Goal: Transaction & Acquisition: Book appointment/travel/reservation

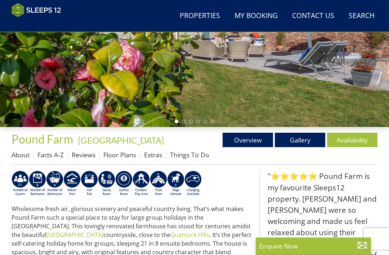
scroll to position [148, 0]
click at [360, 146] on link "Availability" at bounding box center [352, 140] width 50 height 14
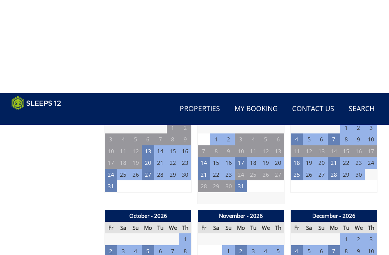
scroll to position [555, 0]
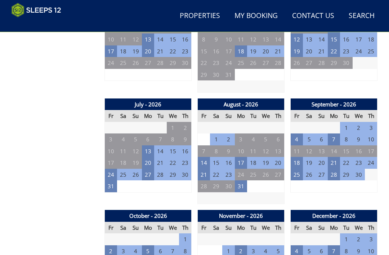
click at [114, 170] on td "24" at bounding box center [111, 175] width 12 height 12
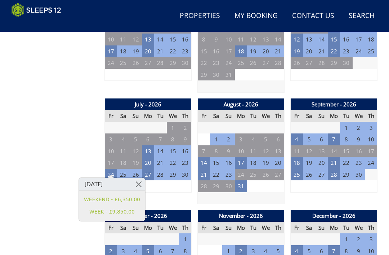
click at [151, 171] on td "27" at bounding box center [148, 175] width 12 height 12
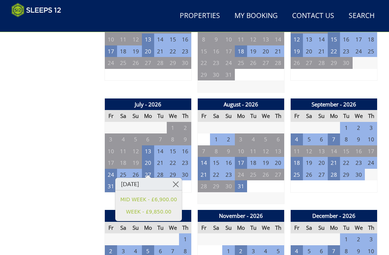
click at [117, 170] on td "24" at bounding box center [111, 175] width 12 height 12
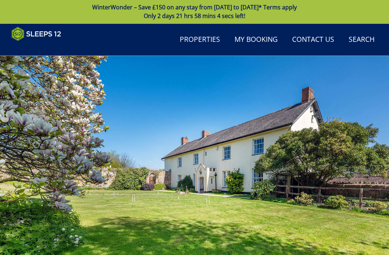
scroll to position [0, 0]
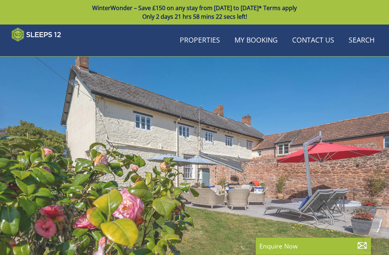
scroll to position [148, 0]
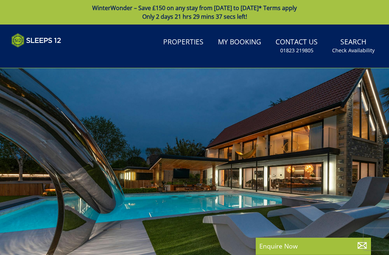
select select "12"
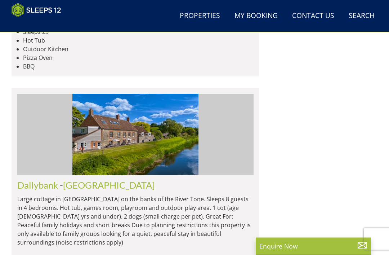
scroll to position [2604, 0]
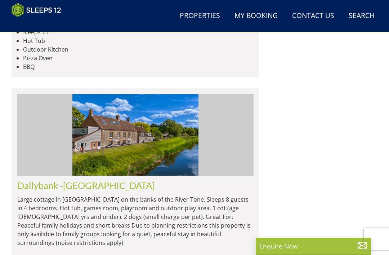
click at [187, 16] on link "Properties" at bounding box center [200, 16] width 46 height 16
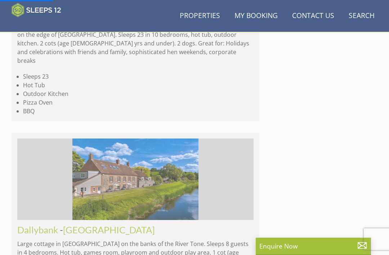
scroll to position [2548, 0]
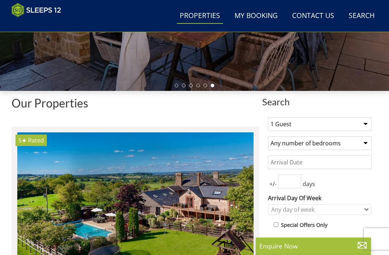
click at [355, 123] on select "1 Guest 2 Guests 3 Guests 4 Guests 5 Guests 6 Guests 7 Guests 8 Guests 9 Guests…" at bounding box center [320, 124] width 104 height 14
select select "12"
click at [350, 146] on select "Any number of bedrooms 1 Bedroom 2 Bedrooms 3 Bedrooms 4 Bedrooms 5 Bedrooms 6 …" at bounding box center [320, 143] width 104 height 14
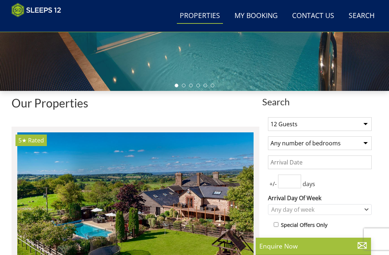
click at [327, 160] on input "Date" at bounding box center [320, 162] width 104 height 14
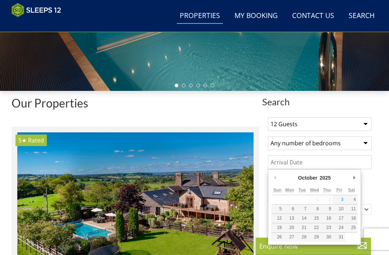
scroll to position [183, 0]
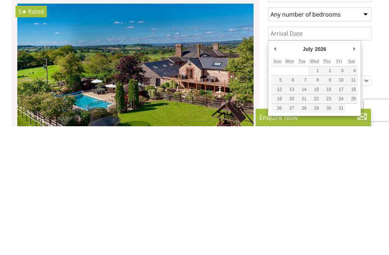
type input "[DATE]"
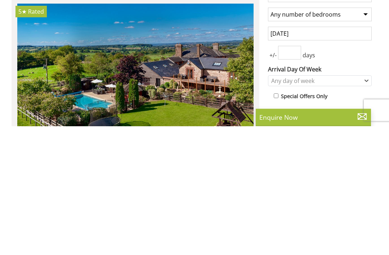
scroll to position [312, 0]
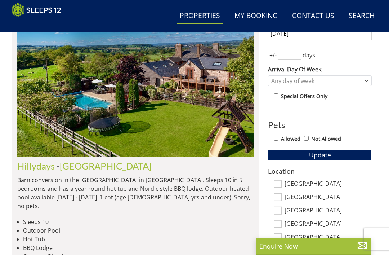
click at [300, 53] on input "number" at bounding box center [289, 53] width 23 height 14
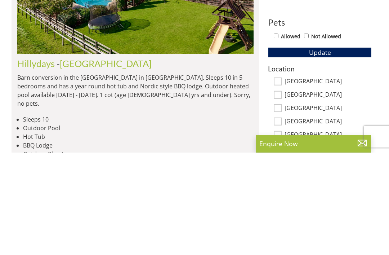
type input "3"
click at [356, 150] on button "Update" at bounding box center [320, 155] width 104 height 10
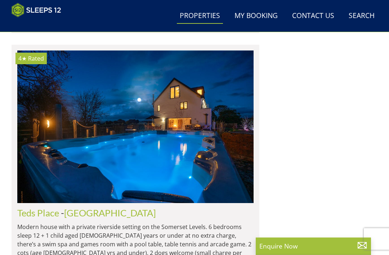
scroll to position [1035, 0]
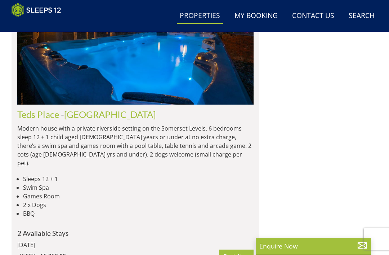
scroll to position [1104, 0]
click at [233, 85] on img at bounding box center [135, 28] width 236 height 153
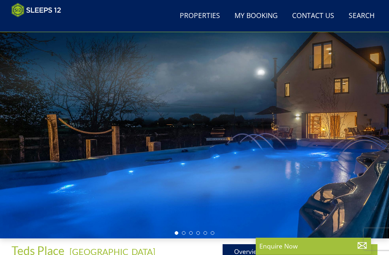
scroll to position [45, 0]
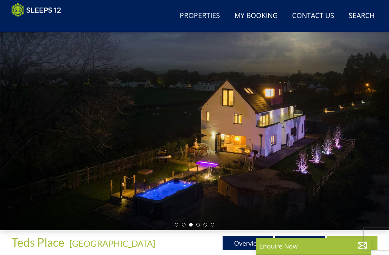
click at [310, 239] on link "Gallery" at bounding box center [300, 243] width 50 height 14
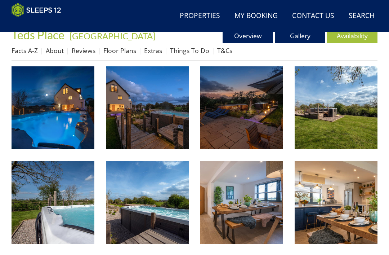
scroll to position [252, 0]
click at [78, 143] on img at bounding box center [53, 107] width 83 height 83
click at [126, 50] on link "Floor Plans" at bounding box center [119, 50] width 33 height 9
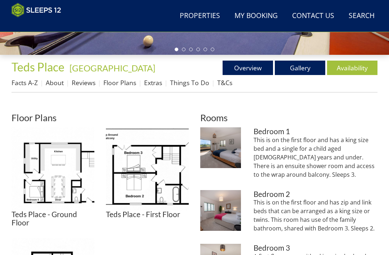
scroll to position [228, 0]
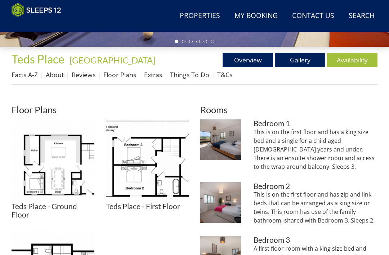
click at [60, 188] on img at bounding box center [53, 160] width 83 height 83
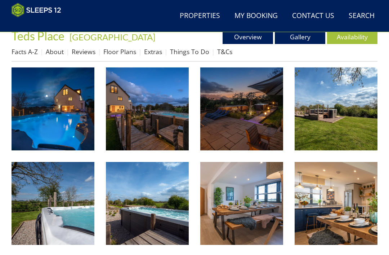
scroll to position [252, 0]
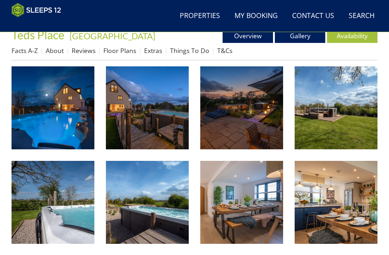
scroll to position [45, 0]
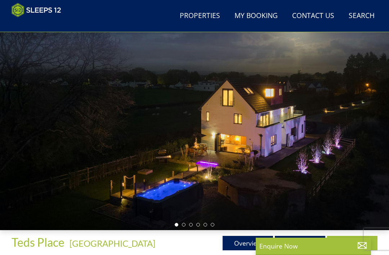
select select "12"
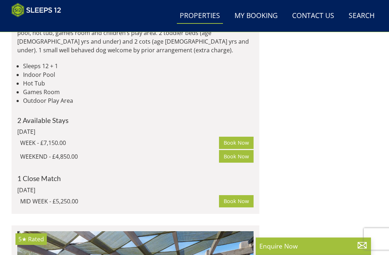
scroll to position [1469, 0]
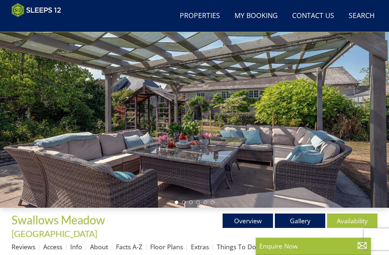
scroll to position [62, 0]
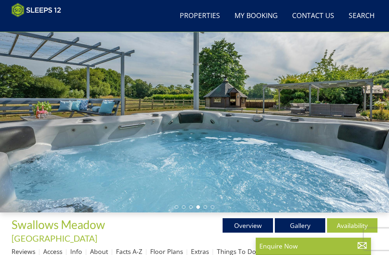
click at [300, 222] on link "Gallery" at bounding box center [300, 225] width 50 height 14
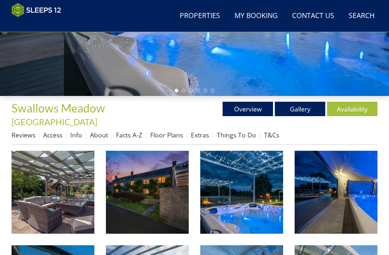
scroll to position [179, 0]
click at [36, 156] on img at bounding box center [53, 192] width 83 height 83
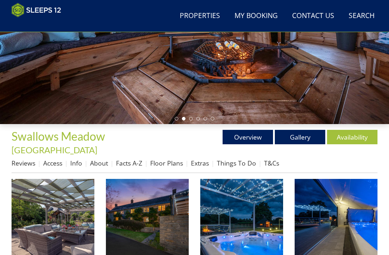
scroll to position [148, 0]
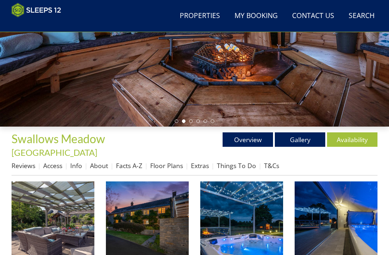
click at [360, 141] on link "Availability" at bounding box center [352, 139] width 50 height 14
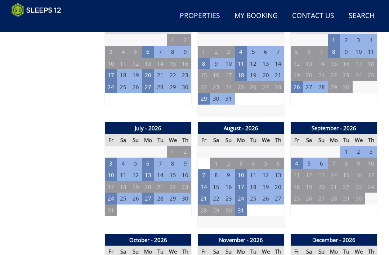
scroll to position [542, 0]
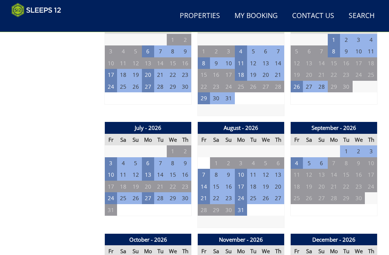
click at [119, 192] on td "25" at bounding box center [123, 198] width 12 height 12
click at [117, 192] on td "25" at bounding box center [123, 198] width 12 height 12
click at [151, 192] on td "27" at bounding box center [148, 198] width 12 height 12
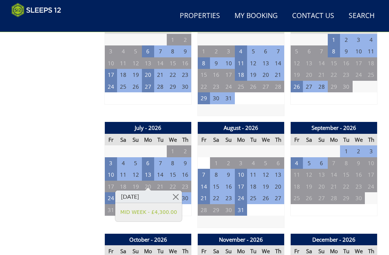
click at [112, 192] on td "24" at bounding box center [111, 198] width 12 height 12
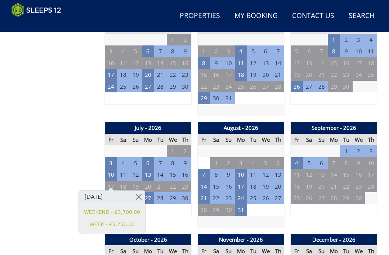
click at [151, 192] on td "27" at bounding box center [148, 198] width 12 height 12
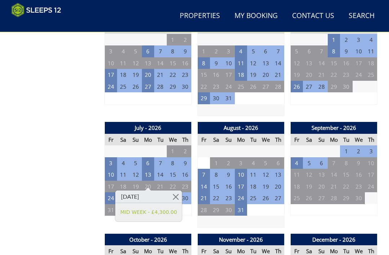
click at [105, 192] on td "24" at bounding box center [111, 198] width 12 height 12
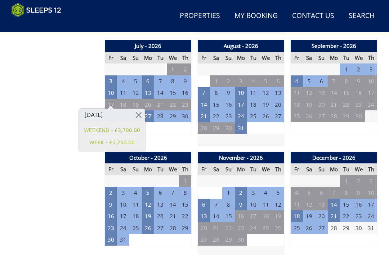
scroll to position [622, 0]
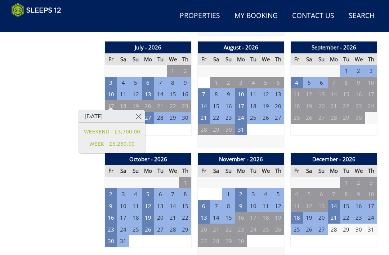
click at [96, 132] on link "WEEKEND - £3,700.00" at bounding box center [112, 132] width 56 height 8
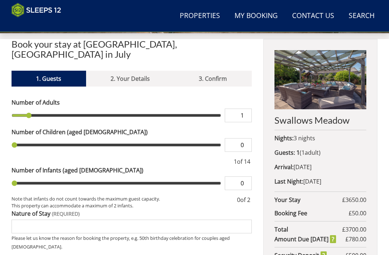
scroll to position [242, 0]
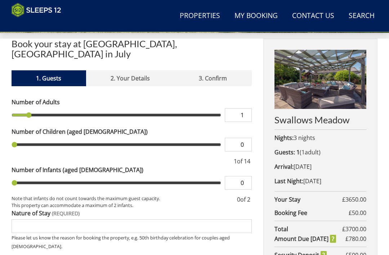
type input "10"
click at [155, 108] on input "range" at bounding box center [117, 115] width 210 height 14
type input "10"
type input "9"
click at [148, 109] on input "range" at bounding box center [117, 115] width 210 height 14
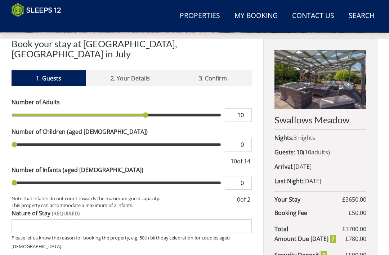
type input "9"
click at [140, 108] on input "range" at bounding box center [117, 115] width 210 height 14
type input "8"
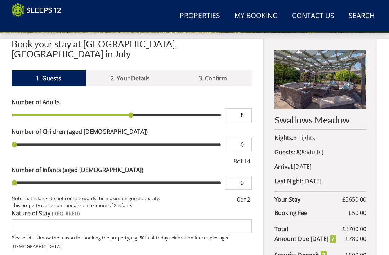
type input "5"
click at [94, 138] on input "range" at bounding box center [117, 145] width 210 height 14
type input "5"
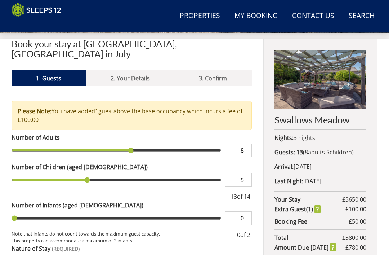
type input "4"
click at [72, 173] on input "range" at bounding box center [117, 180] width 210 height 14
type input "4"
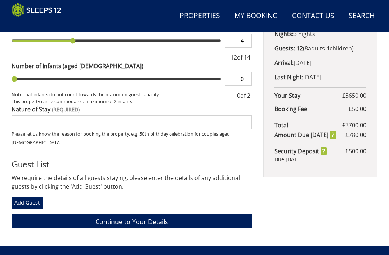
click at [25, 115] on input "Nature of Stay" at bounding box center [132, 122] width 240 height 14
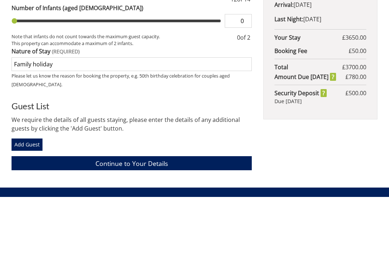
type input "Family holiday"
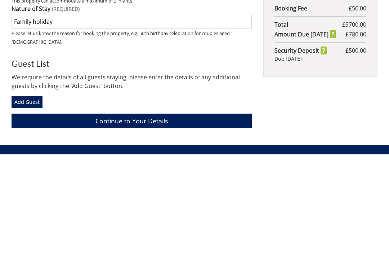
click at [214, 214] on link "Continue to Your Details" at bounding box center [132, 221] width 240 height 14
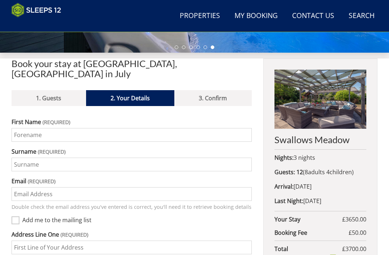
scroll to position [186, 0]
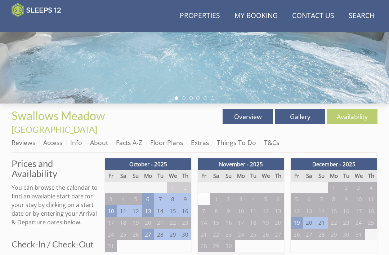
scroll to position [165, 0]
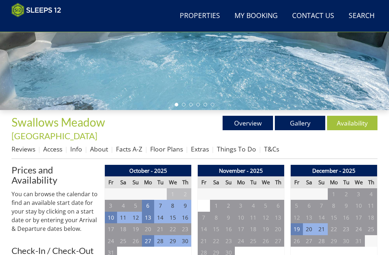
click at [131, 145] on link "Facts A-Z" at bounding box center [129, 149] width 26 height 9
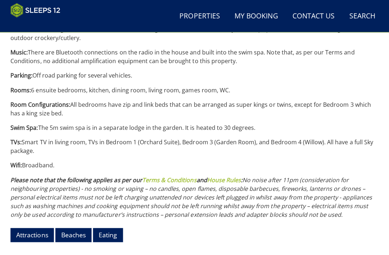
scroll to position [802, 0]
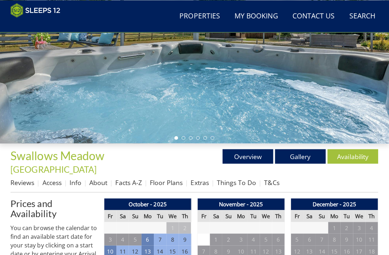
scroll to position [132, 0]
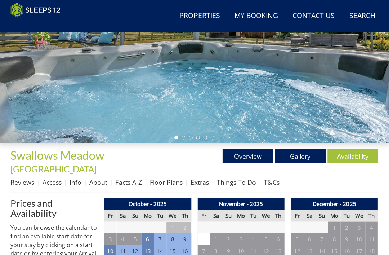
click at [52, 177] on link "Access" at bounding box center [52, 181] width 19 height 9
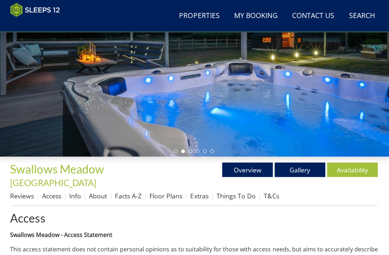
scroll to position [119, 0]
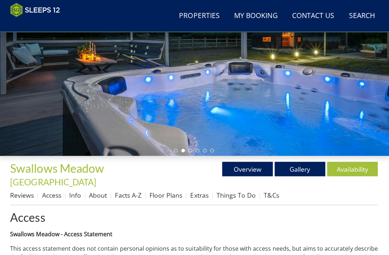
click at [171, 190] on link "Floor Plans" at bounding box center [166, 194] width 33 height 9
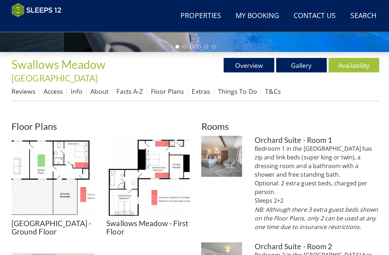
scroll to position [223, 0]
click at [45, 151] on img at bounding box center [53, 176] width 83 height 83
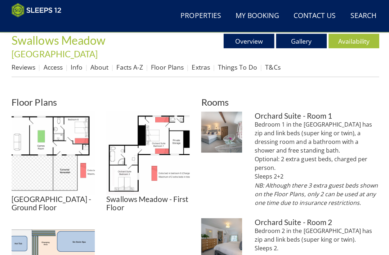
scroll to position [323, 0]
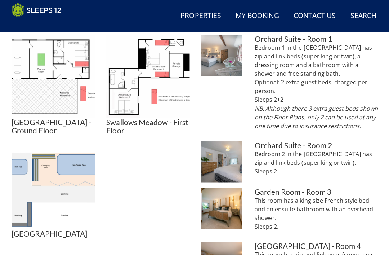
click at [236, 58] on img at bounding box center [220, 55] width 41 height 41
click at [279, 149] on p "Bedroom 2 in the [GEOGRAPHIC_DATA] has zip and link beds (super king or twin). …" at bounding box center [316, 162] width 124 height 26
click at [230, 150] on img at bounding box center [220, 161] width 41 height 41
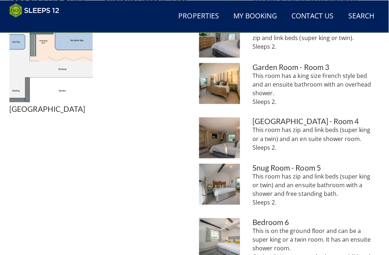
scroll to position [448, 0]
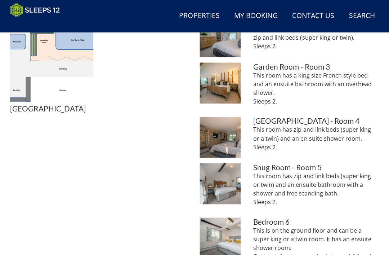
click at [231, 172] on img at bounding box center [220, 183] width 41 height 41
click at [238, 225] on img at bounding box center [220, 237] width 41 height 41
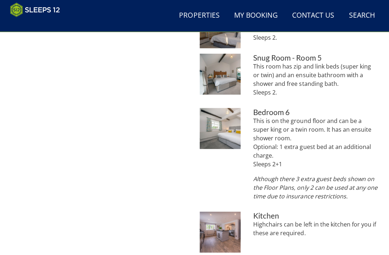
scroll to position [557, 0]
